Goal: Transaction & Acquisition: Purchase product/service

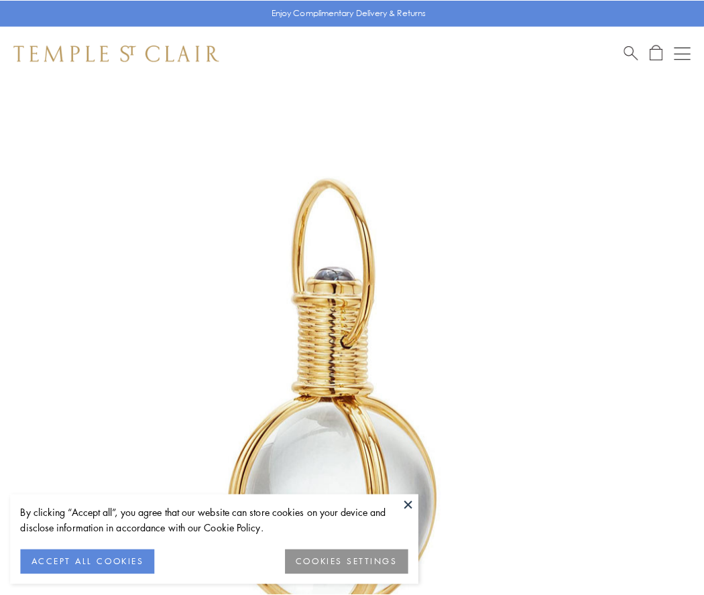
scroll to position [350, 0]
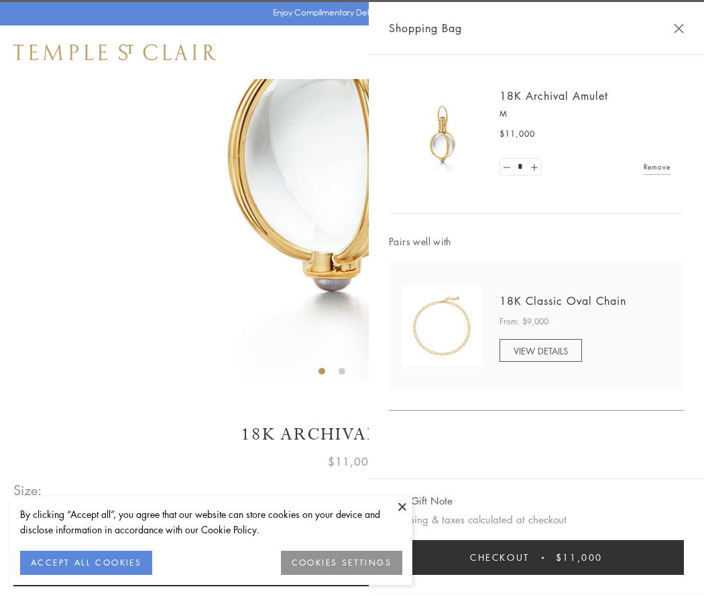
click at [536, 557] on button "Checkout $11,000" at bounding box center [536, 557] width 295 height 35
